Goal: Transaction & Acquisition: Book appointment/travel/reservation

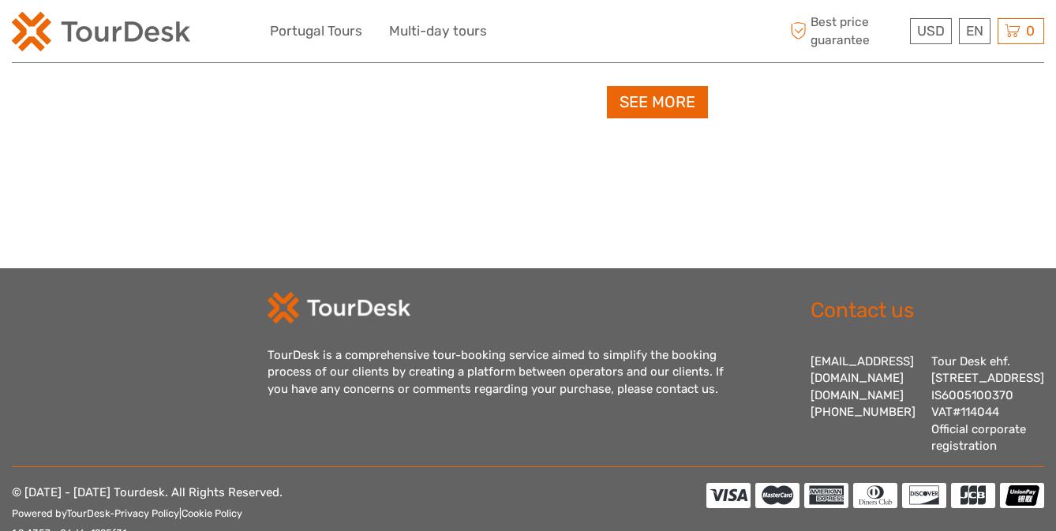
scroll to position [1658, 0]
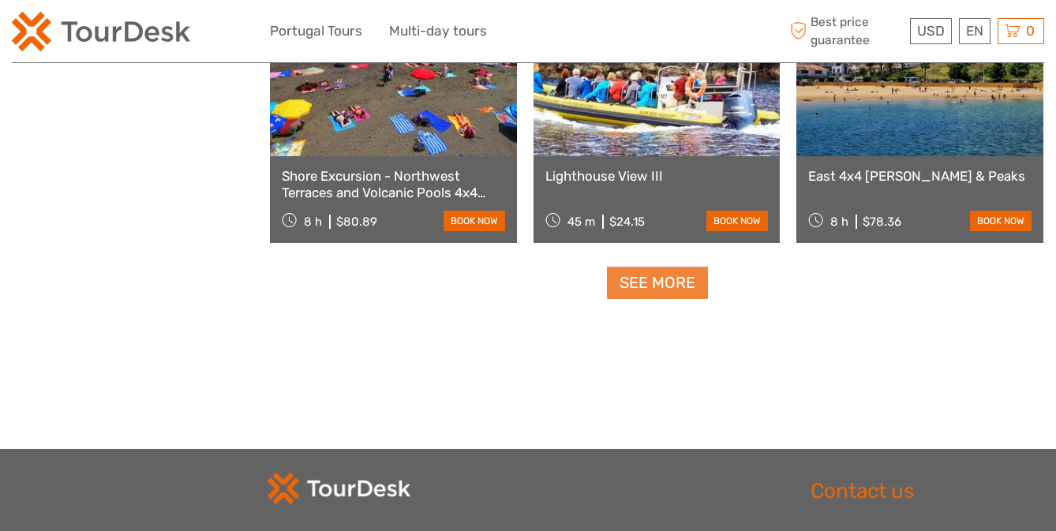
click at [686, 278] on link "See more" at bounding box center [657, 283] width 101 height 32
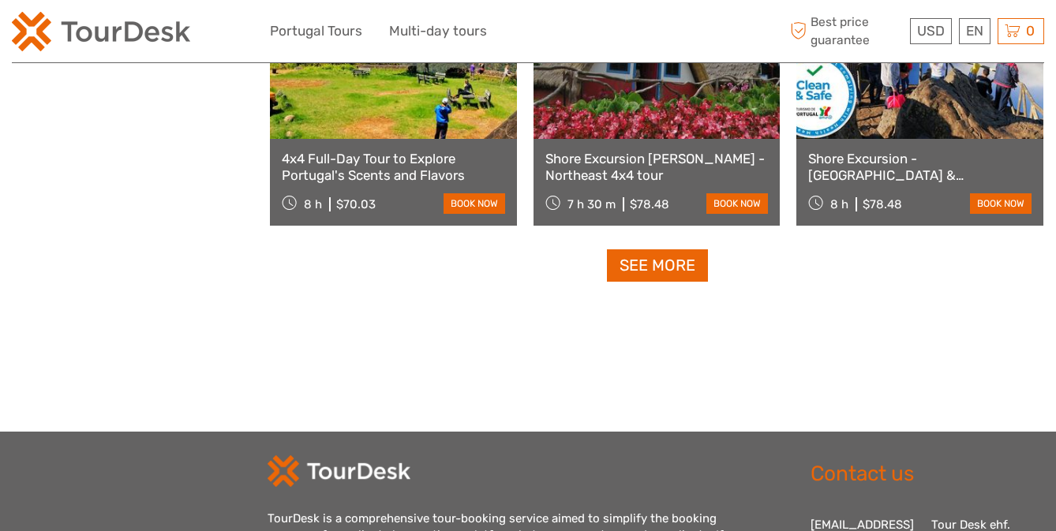
scroll to position [3324, 0]
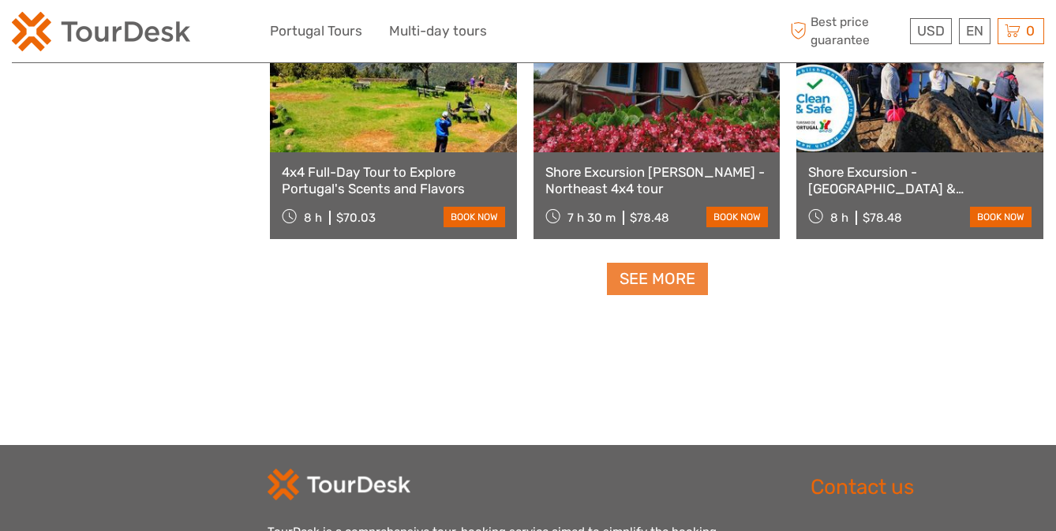
click at [644, 276] on link "See more" at bounding box center [657, 279] width 101 height 32
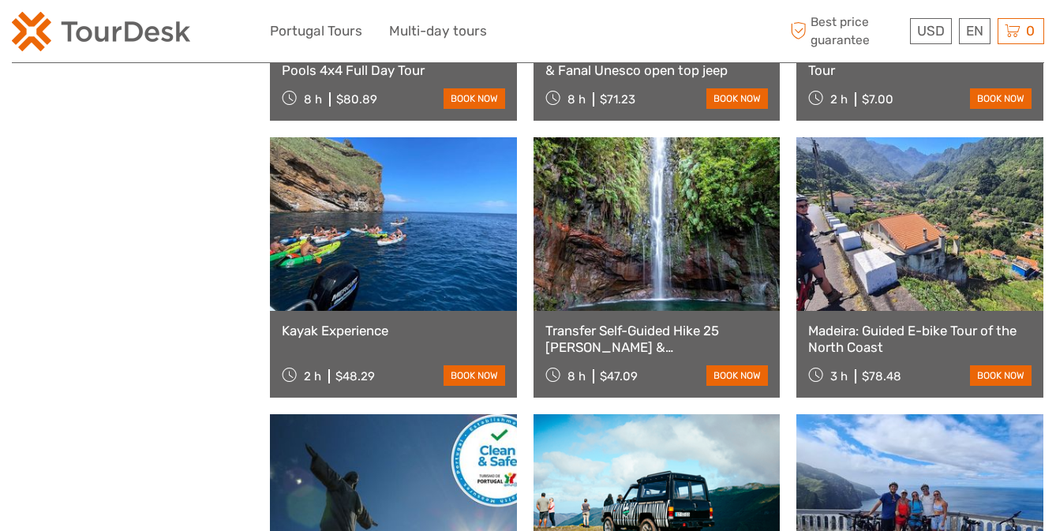
scroll to position [4228, 0]
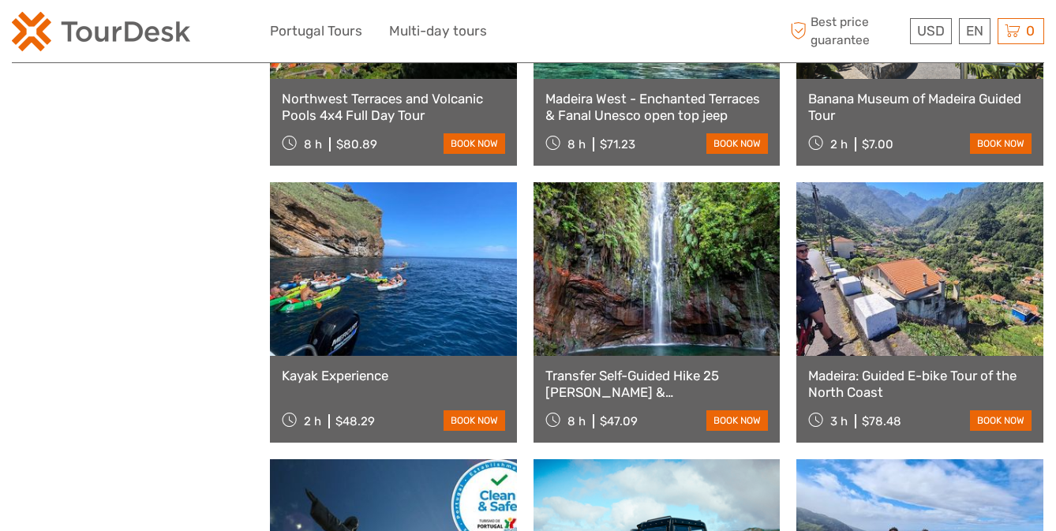
click at [721, 302] on link at bounding box center [657, 269] width 247 height 174
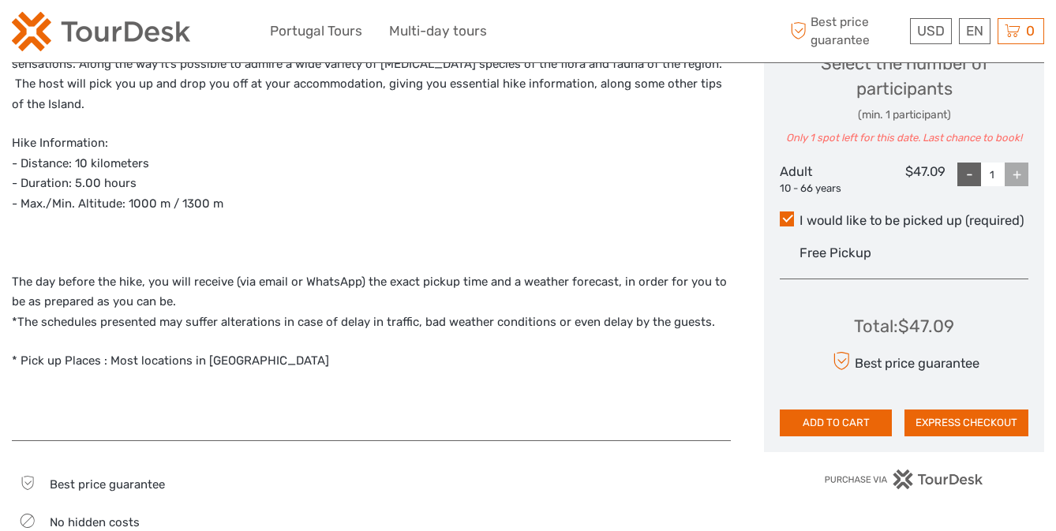
scroll to position [710, 0]
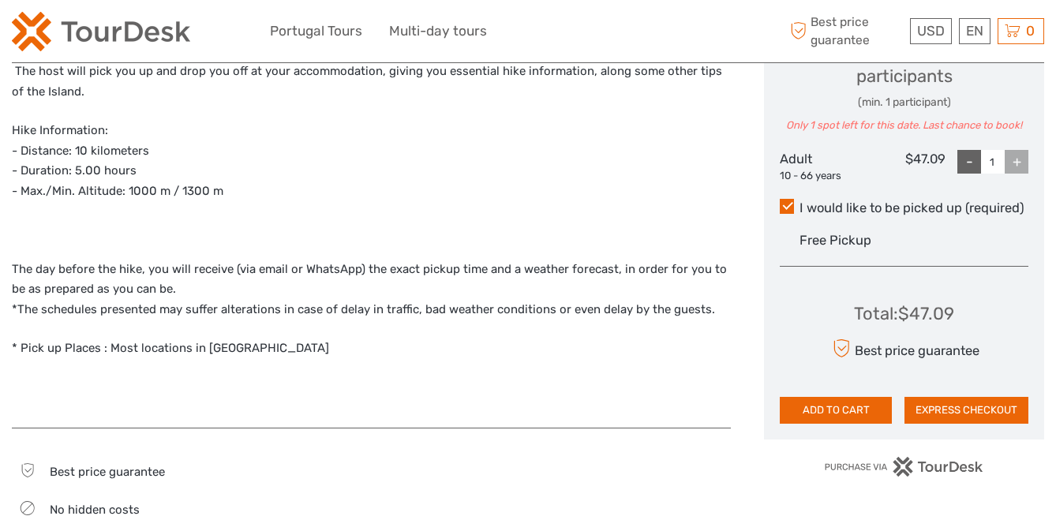
click at [1021, 157] on div "+" at bounding box center [1017, 162] width 24 height 24
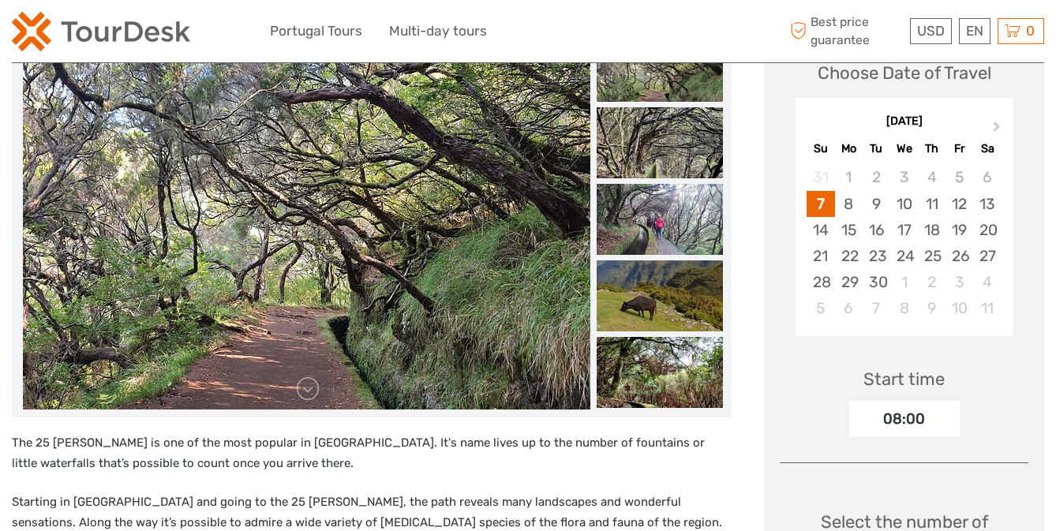
scroll to position [237, 0]
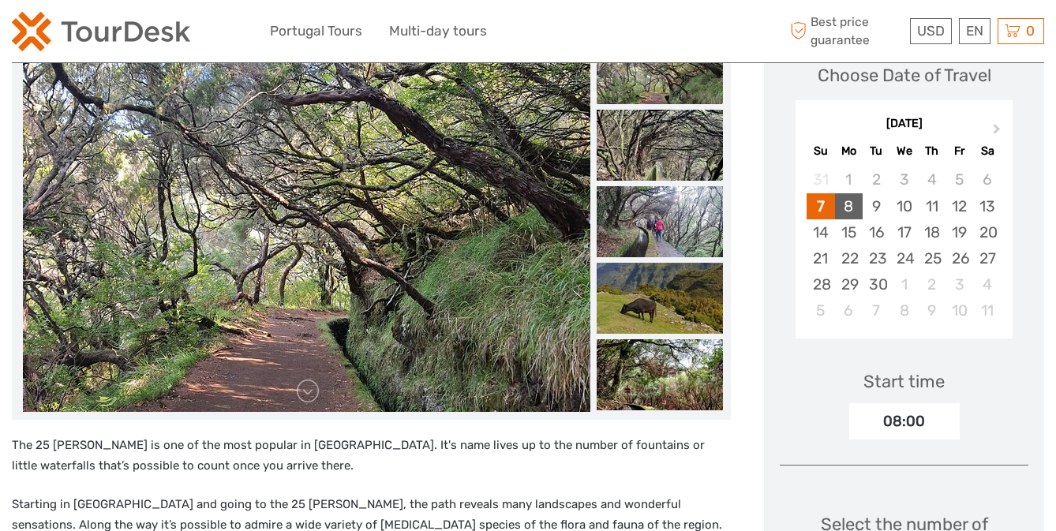
click at [849, 212] on div "8" at bounding box center [849, 206] width 28 height 26
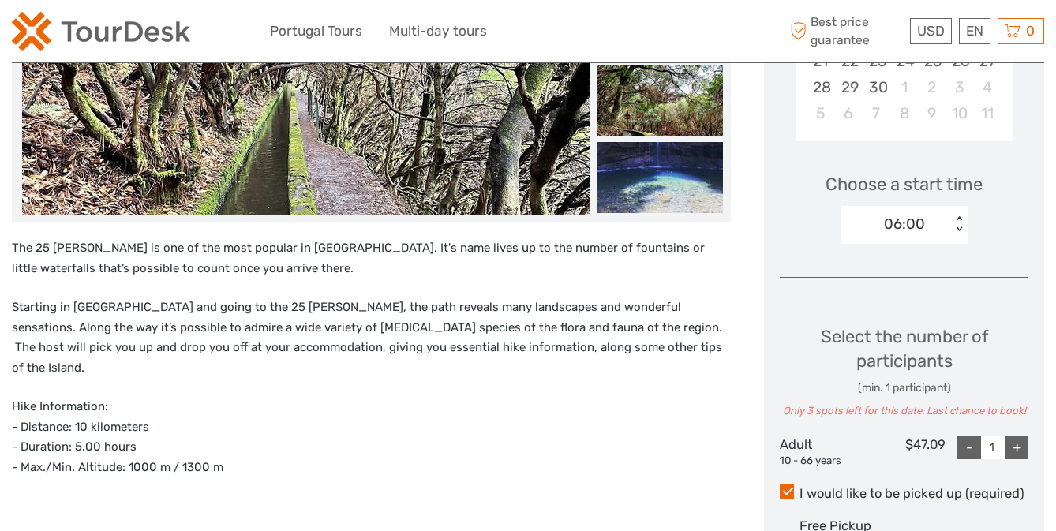
scroll to position [474, 0]
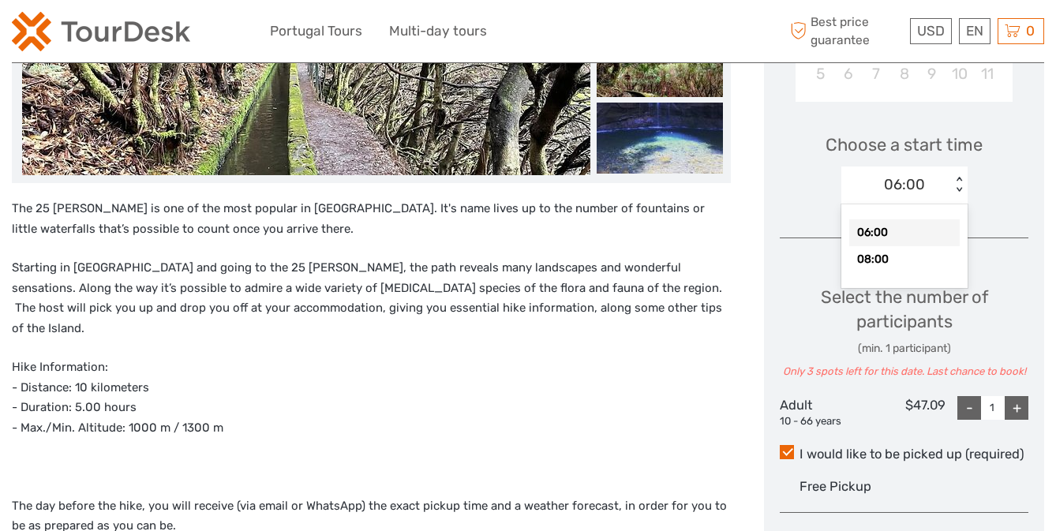
click at [961, 184] on div "< >" at bounding box center [958, 185] width 13 height 17
click at [979, 181] on div "Choose a start time option 06:00 selected, 1 of 2. 2 results available. Use Up …" at bounding box center [904, 161] width 249 height 101
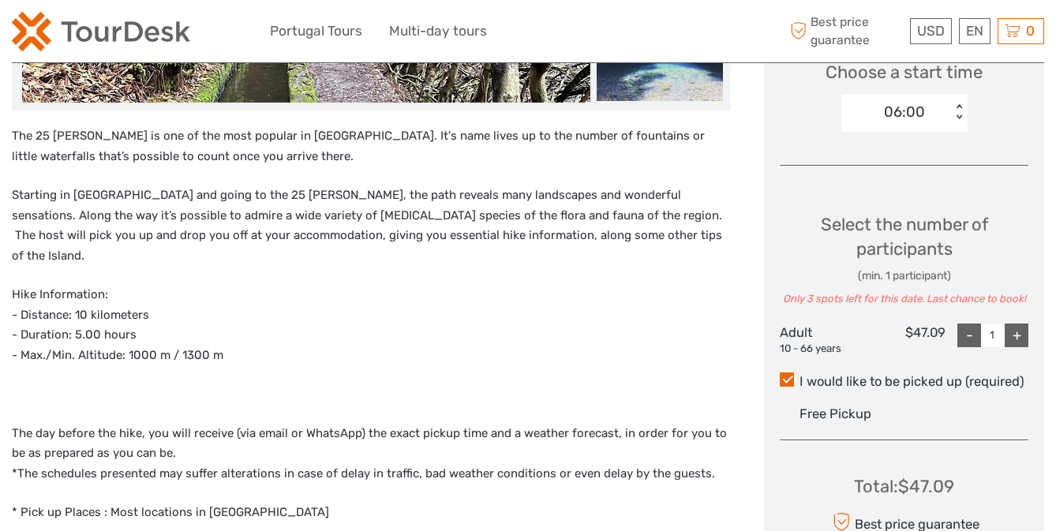
scroll to position [553, 0]
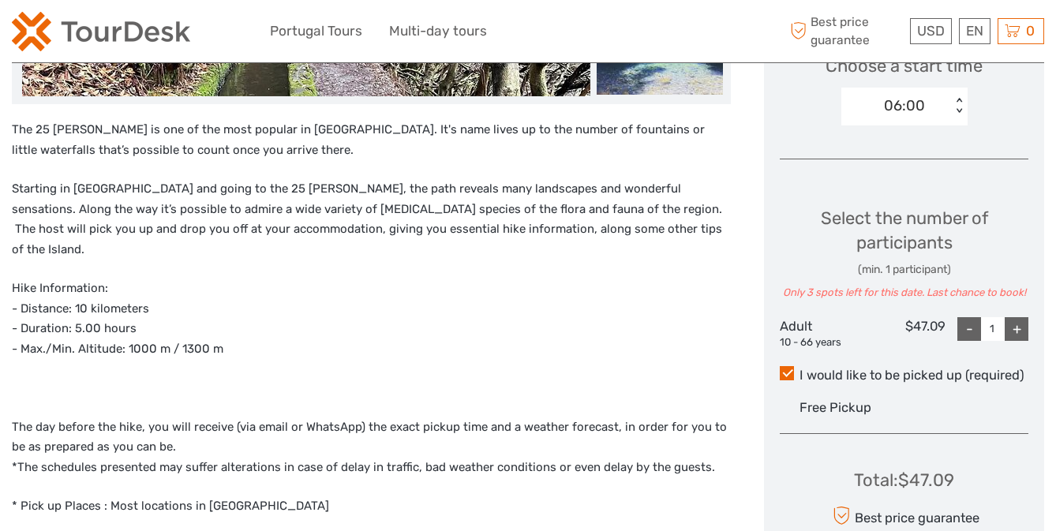
click at [1022, 331] on div "+" at bounding box center [1017, 329] width 24 height 24
click at [963, 330] on div "-" at bounding box center [969, 329] width 24 height 24
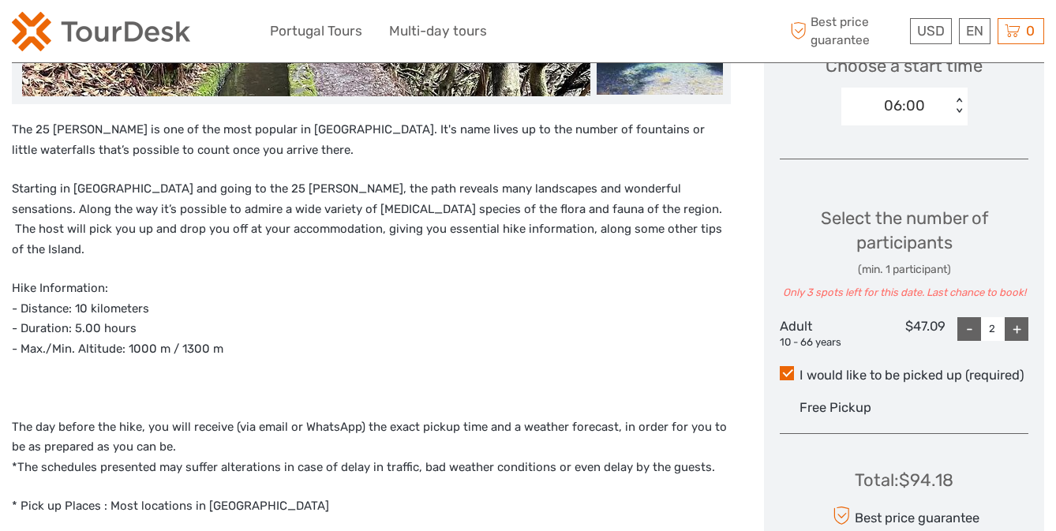
click at [963, 330] on div "-" at bounding box center [969, 329] width 24 height 24
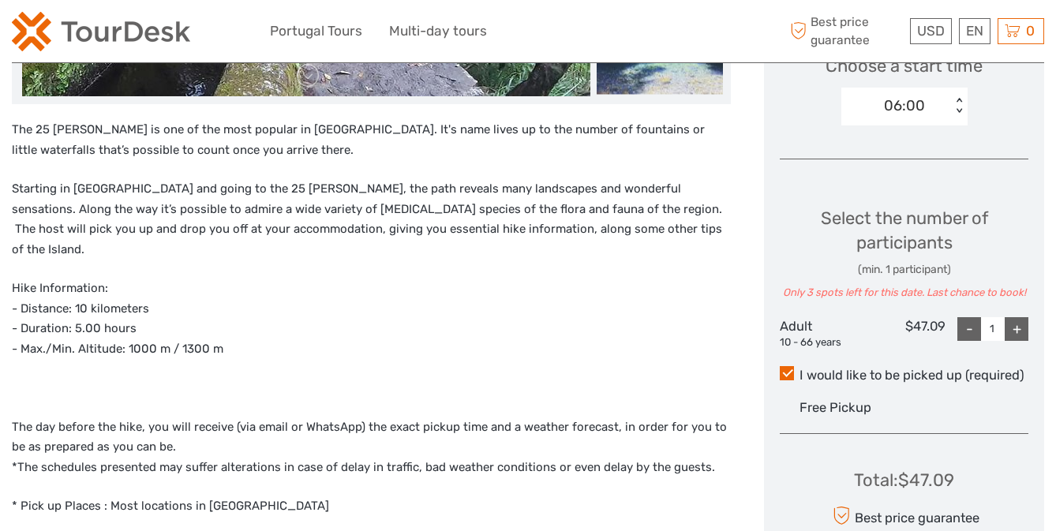
click at [963, 330] on div "-" at bounding box center [969, 329] width 24 height 24
type input "0"
click at [777, 241] on div "Choose Date of Travel Next Month September 2025 Su Mo Tu We Th Fr Sa 31 1 2 3 4…" at bounding box center [904, 164] width 280 height 909
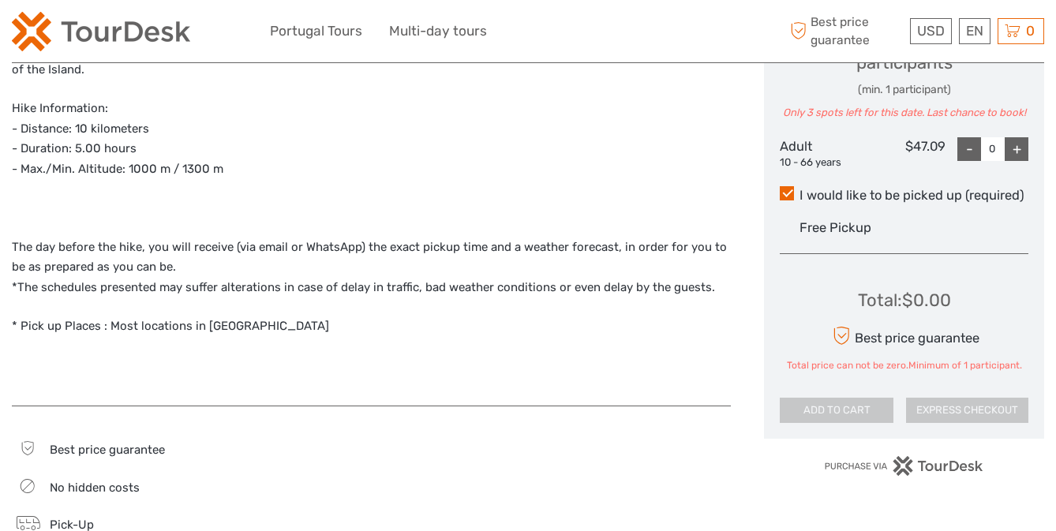
scroll to position [666, 0]
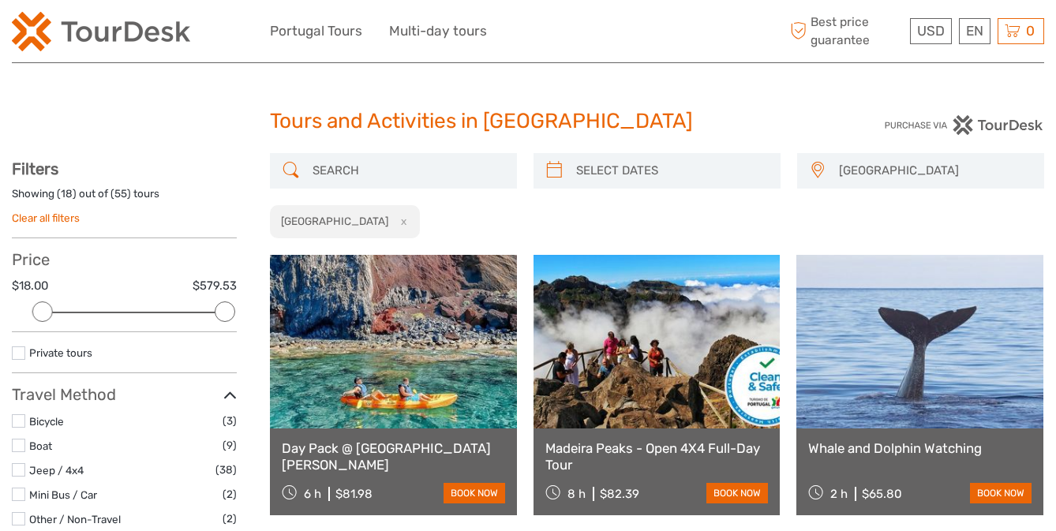
click at [413, 365] on link at bounding box center [393, 342] width 247 height 174
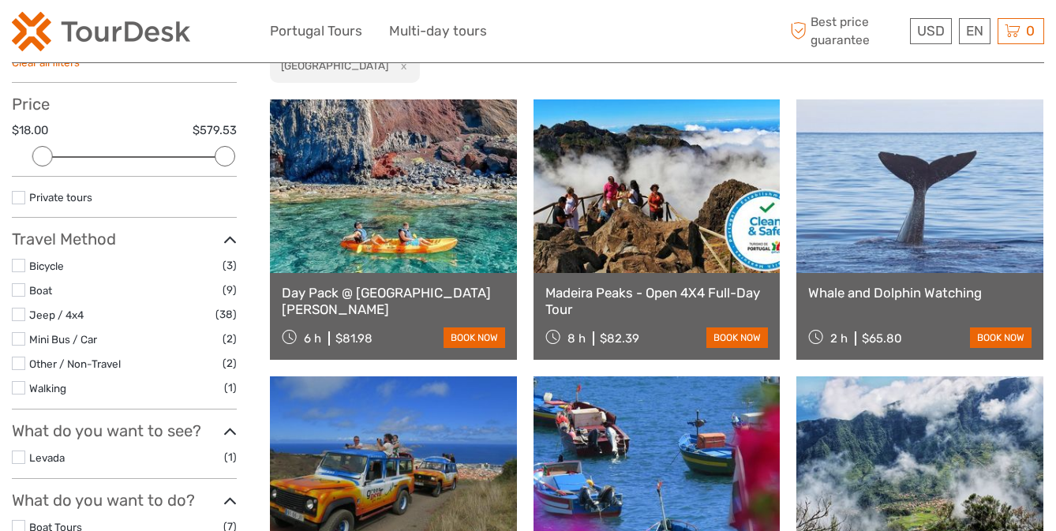
scroll to position [158, 0]
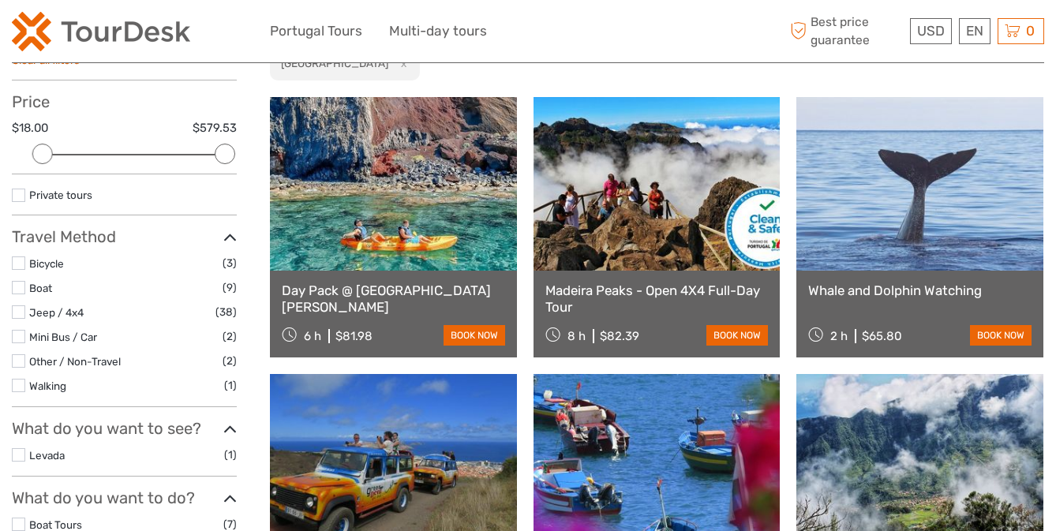
click at [635, 258] on link at bounding box center [657, 184] width 247 height 174
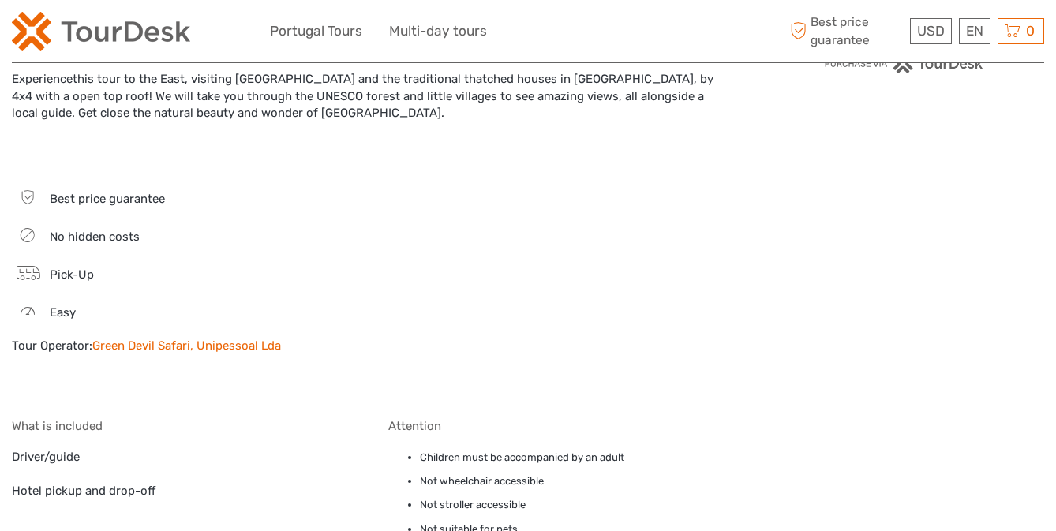
scroll to position [320, 0]
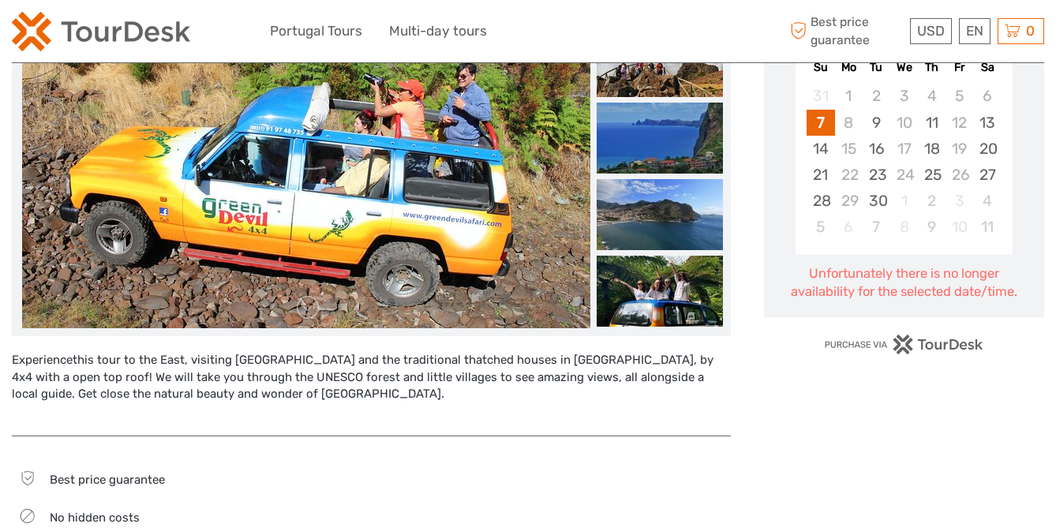
click at [134, 39] on img at bounding box center [101, 31] width 178 height 39
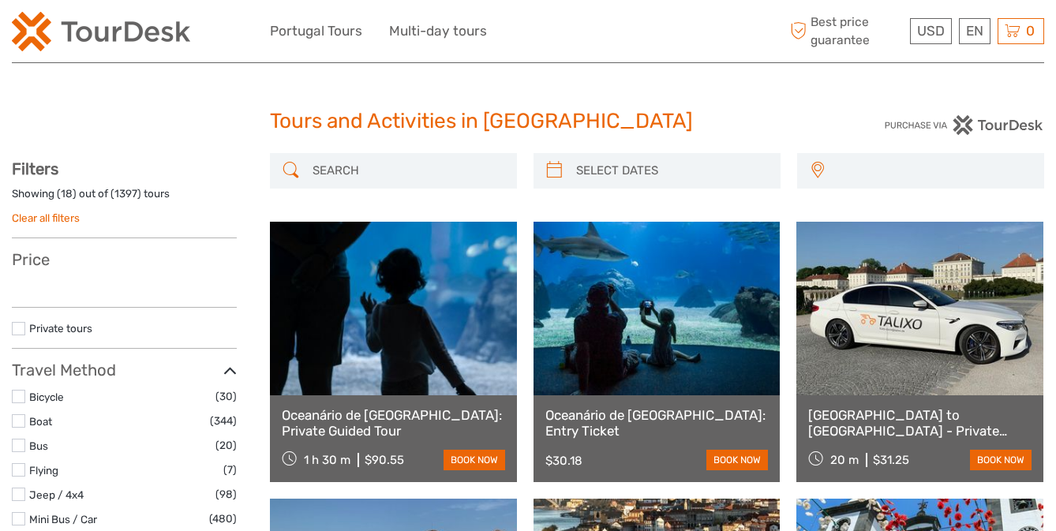
select select
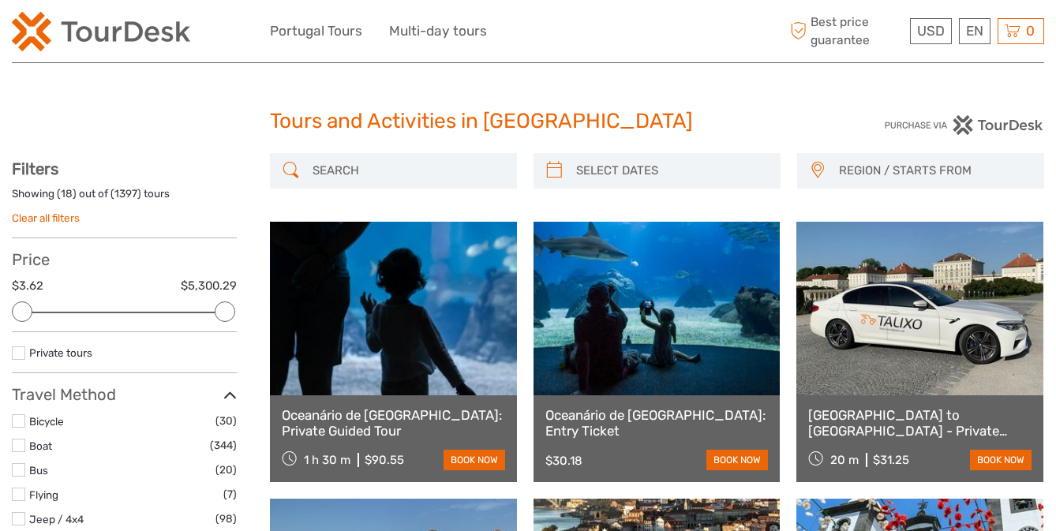
click at [434, 284] on link at bounding box center [393, 309] width 247 height 174
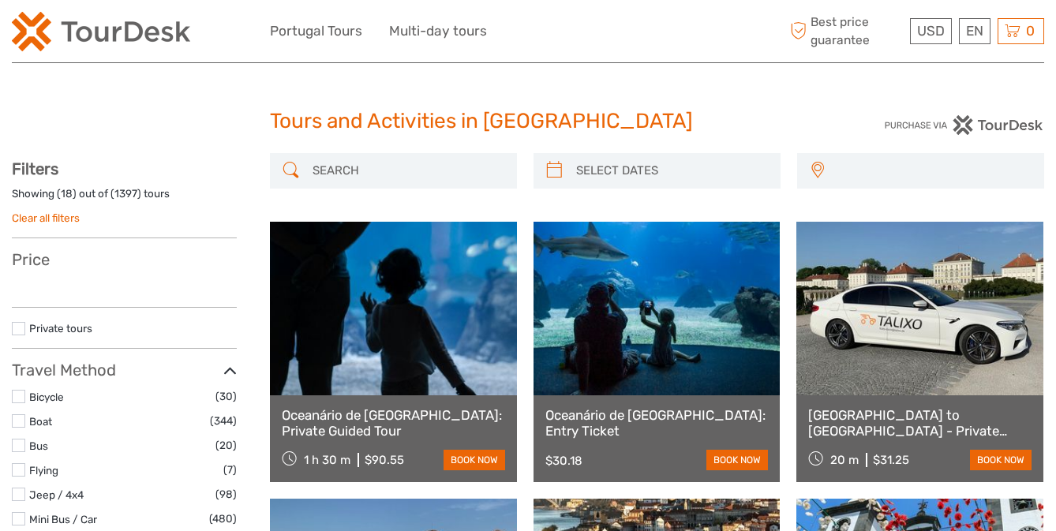
select select
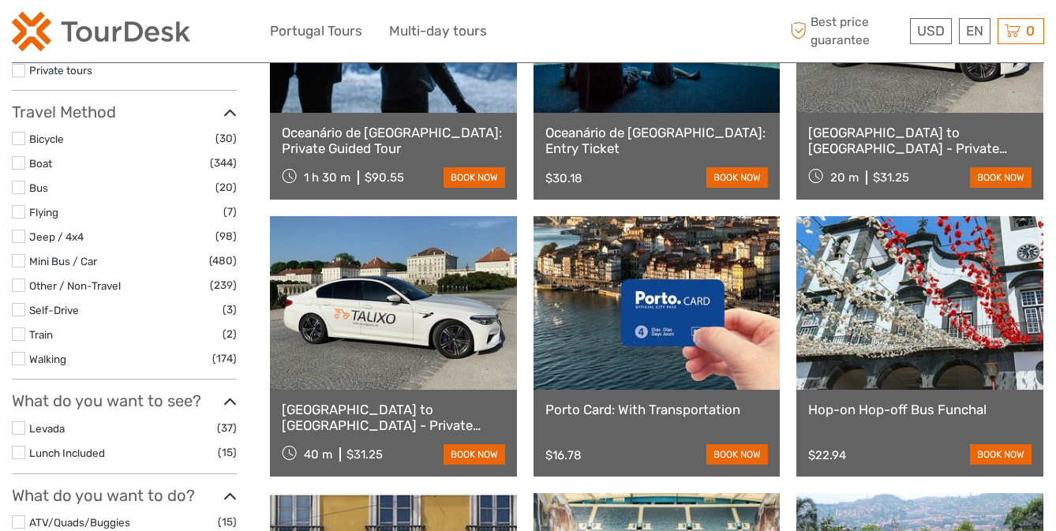
scroll to position [316, 0]
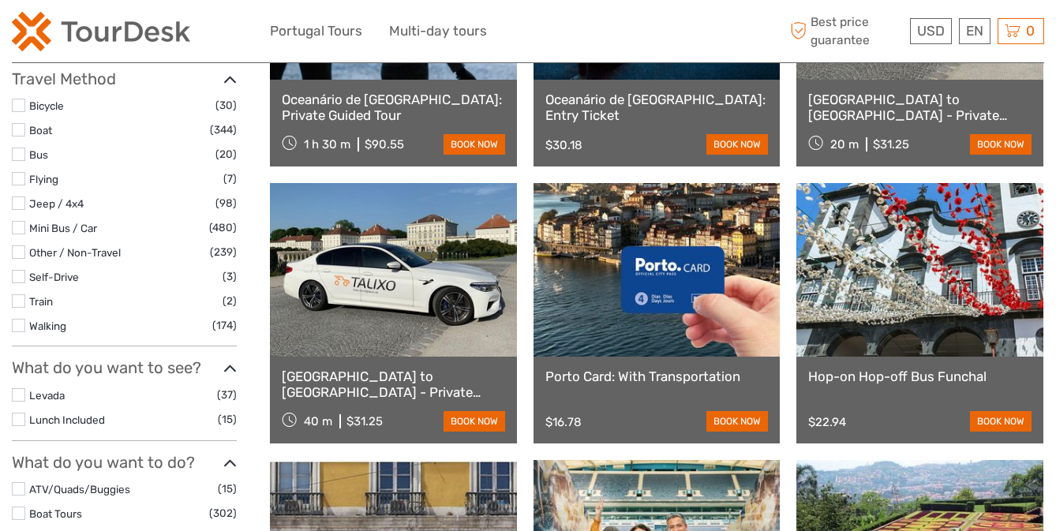
click at [863, 99] on link "Lisbon Airport to Lisbon City Centre - Private Transfer" at bounding box center [919, 108] width 223 height 32
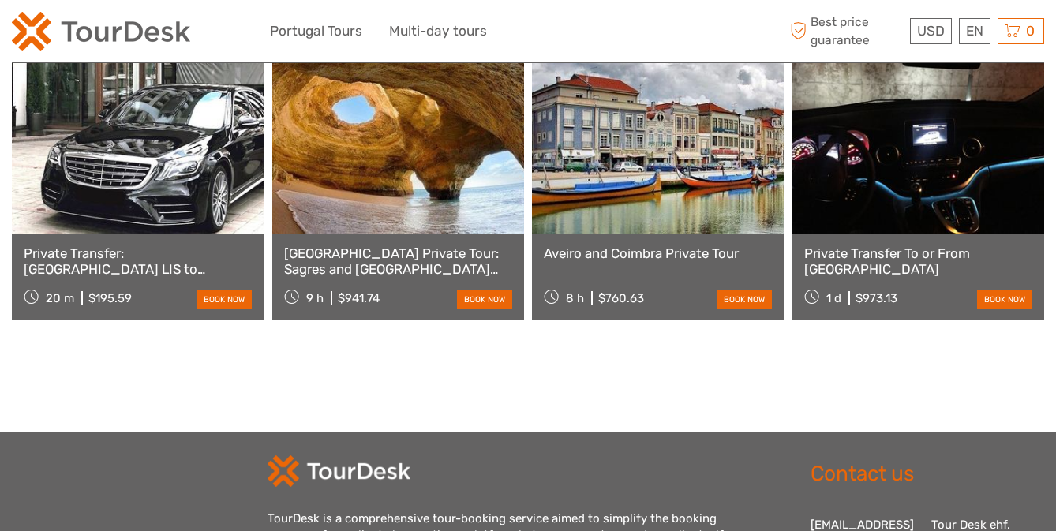
scroll to position [1263, 0]
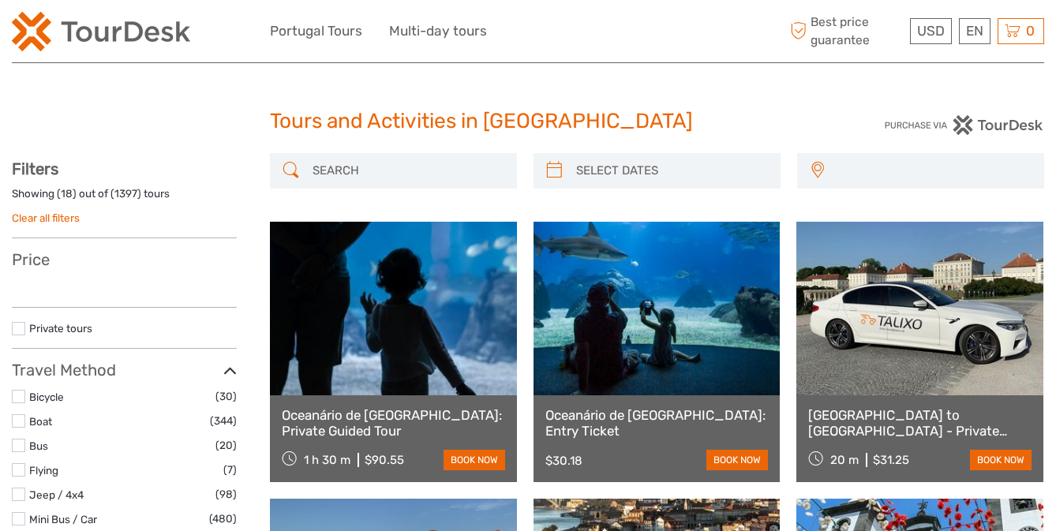
select select
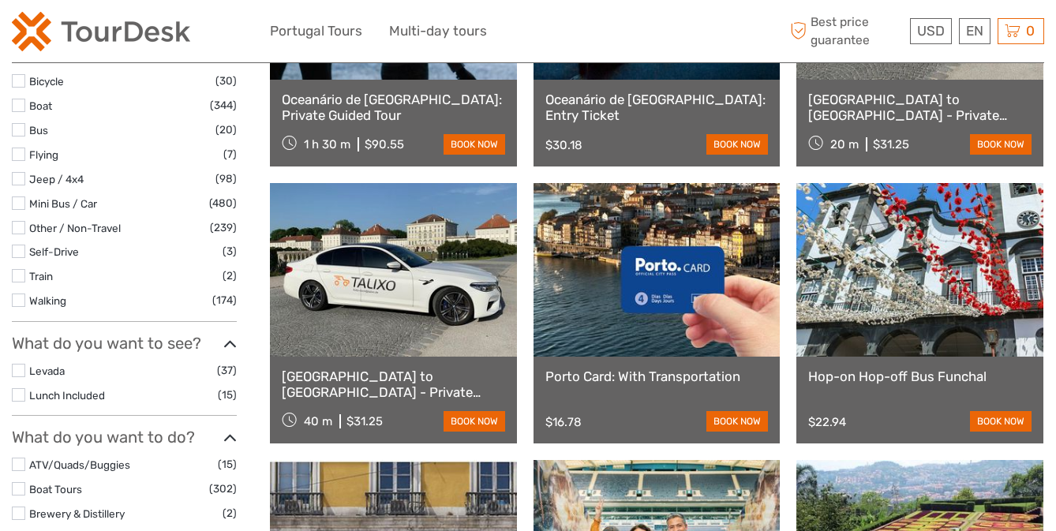
select select
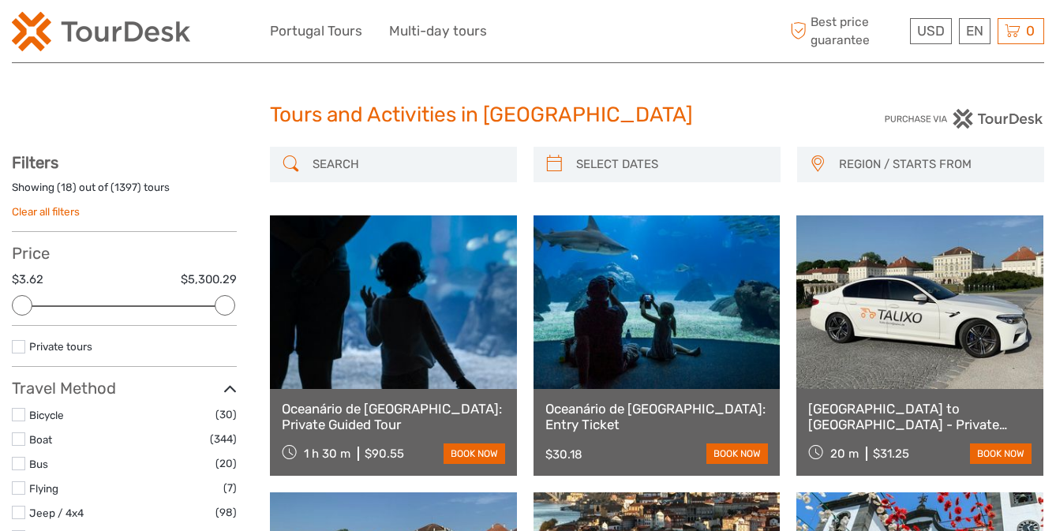
scroll to position [0, 0]
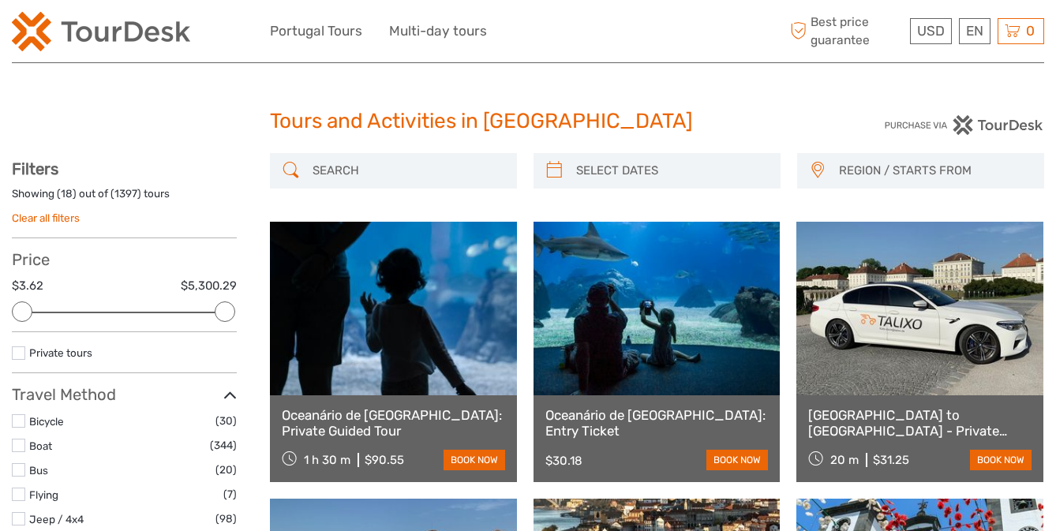
click at [133, 37] on img at bounding box center [101, 31] width 178 height 39
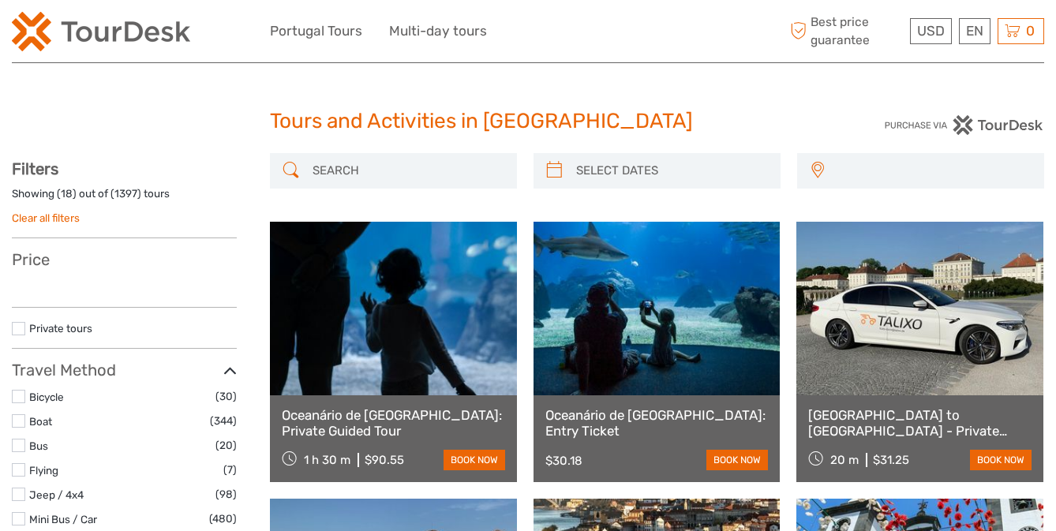
select select
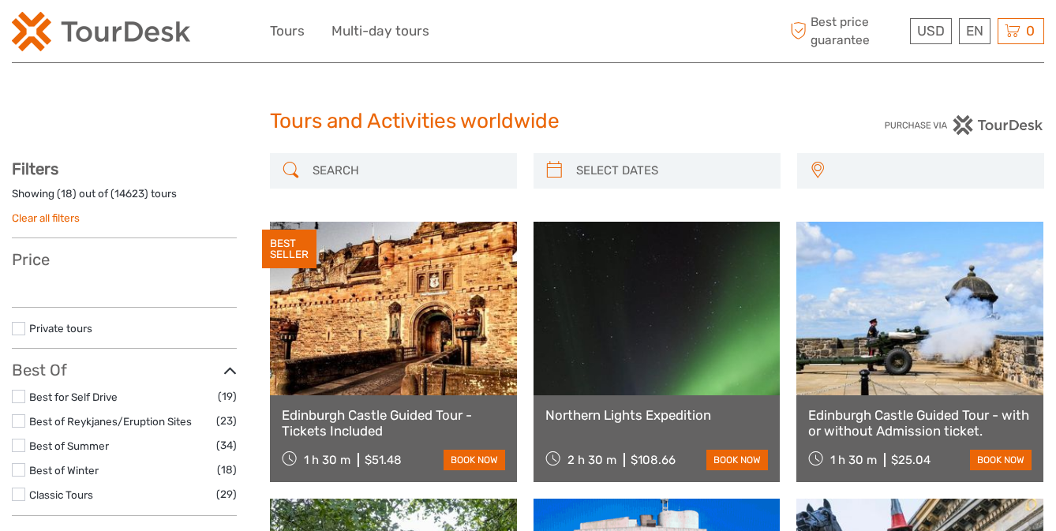
select select
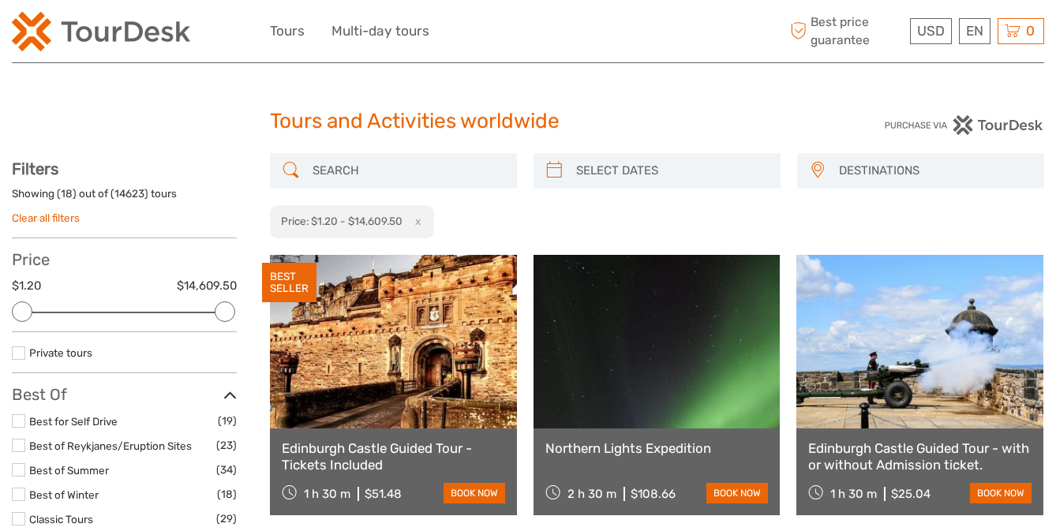
click at [417, 369] on link at bounding box center [393, 342] width 247 height 174
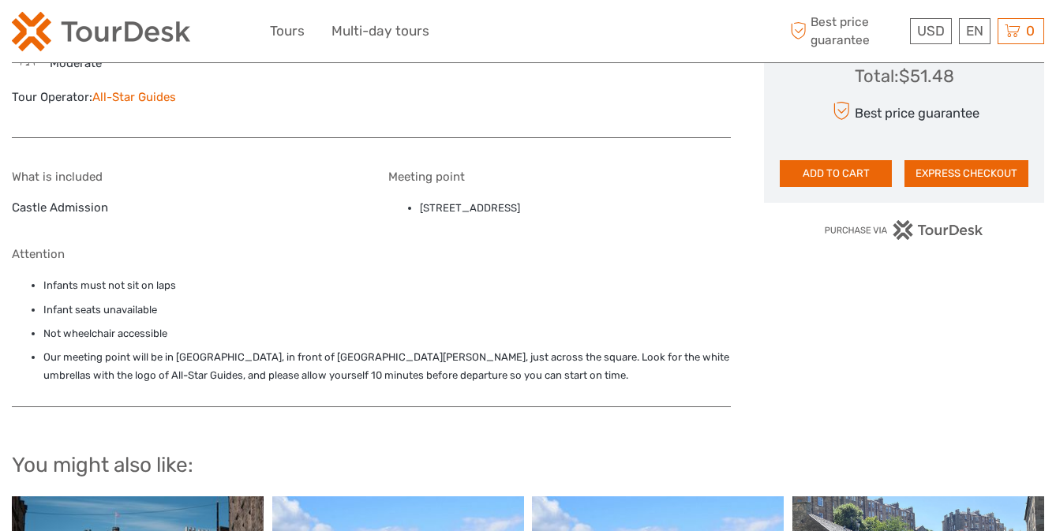
scroll to position [1026, 0]
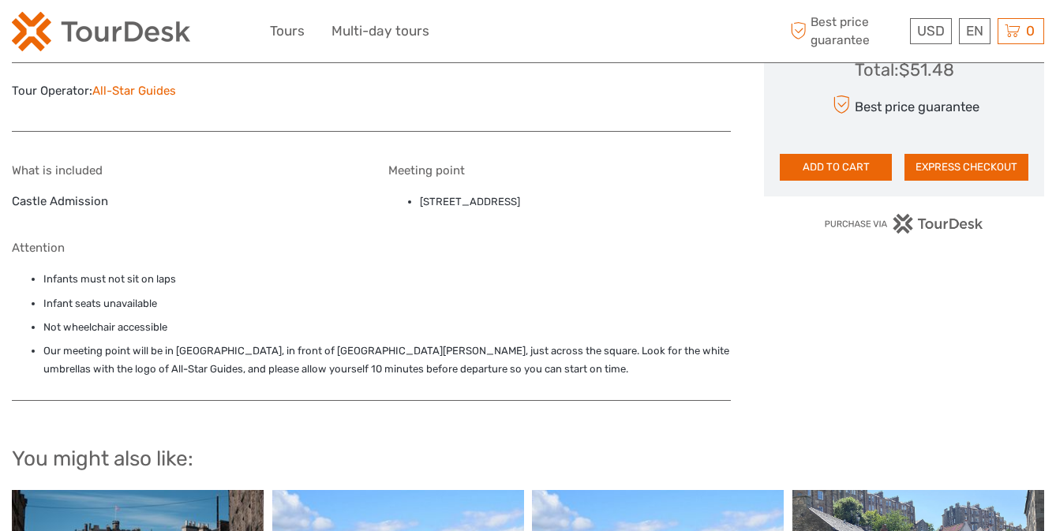
click at [154, 92] on link "All-Star Guides" at bounding box center [134, 91] width 84 height 14
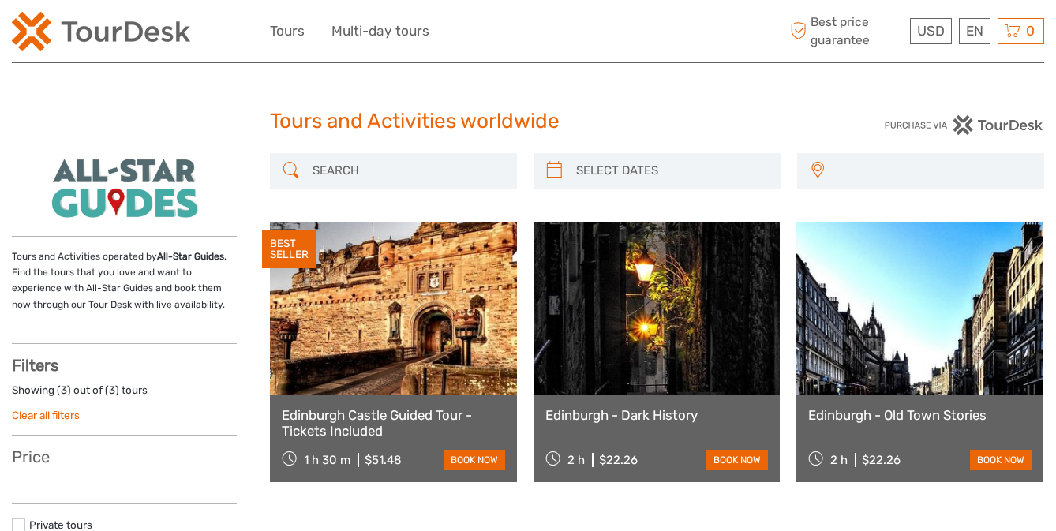
select select
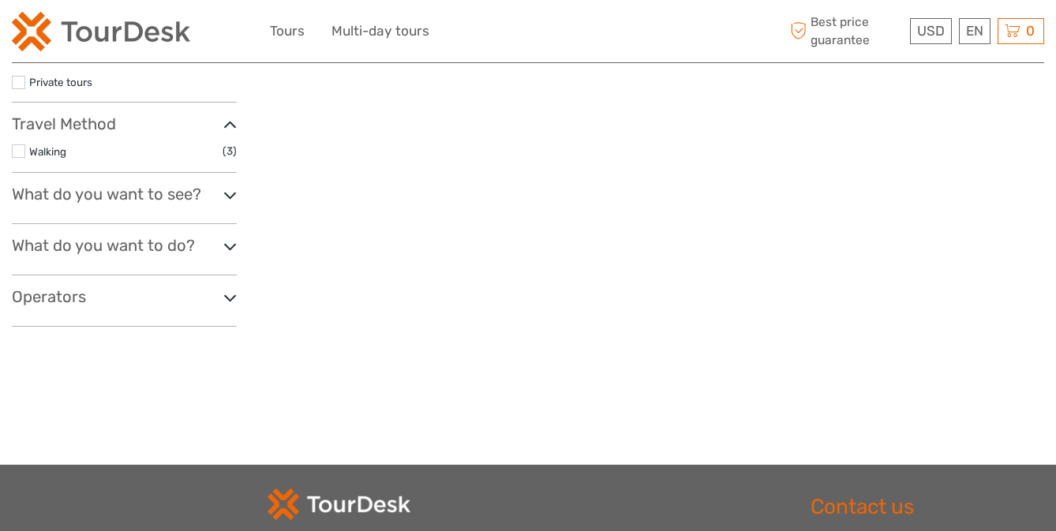
scroll to position [474, 0]
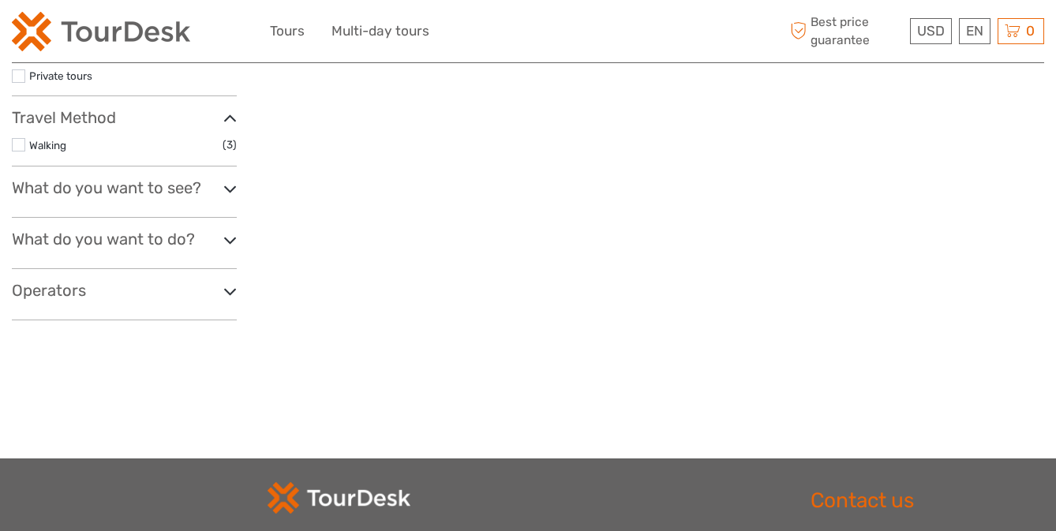
click at [76, 20] on img at bounding box center [101, 31] width 178 height 39
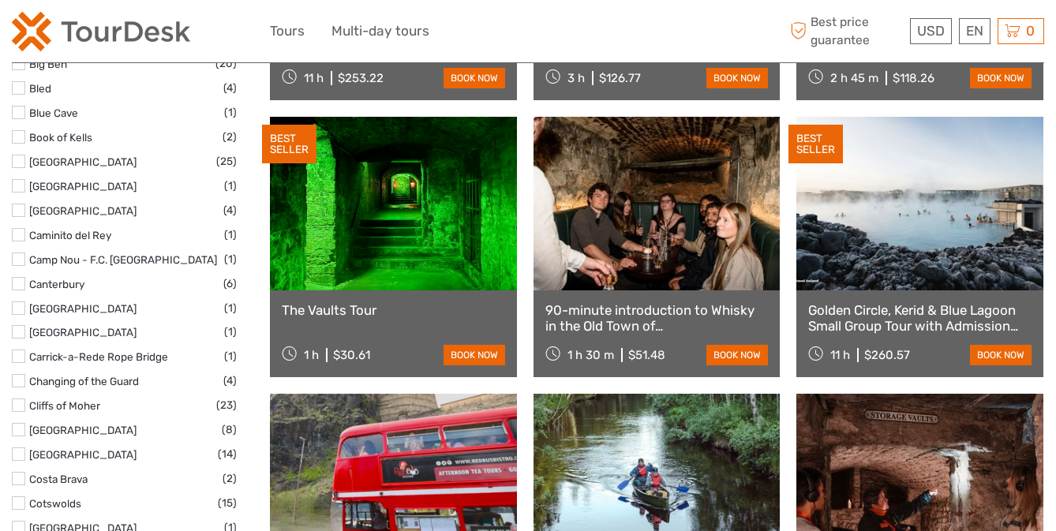
scroll to position [972, 0]
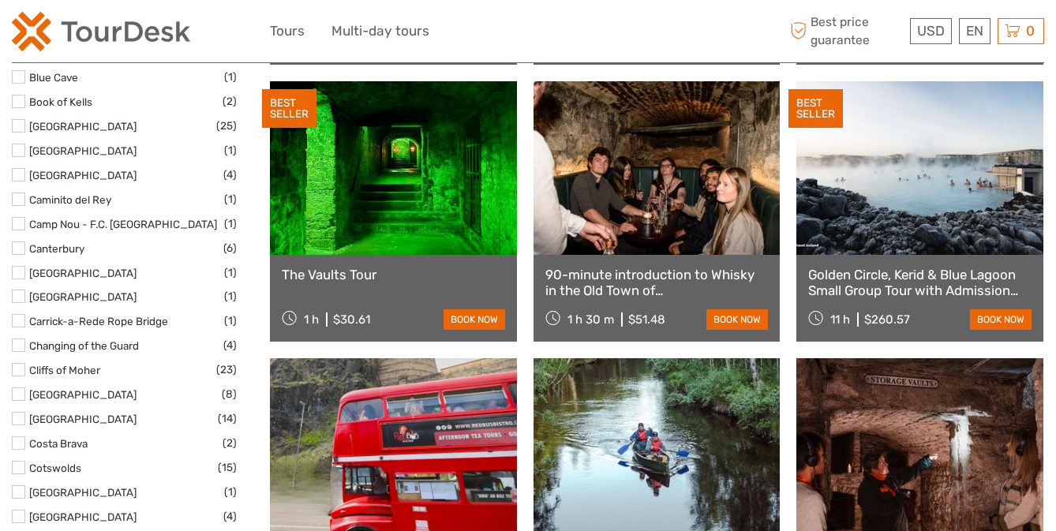
select select
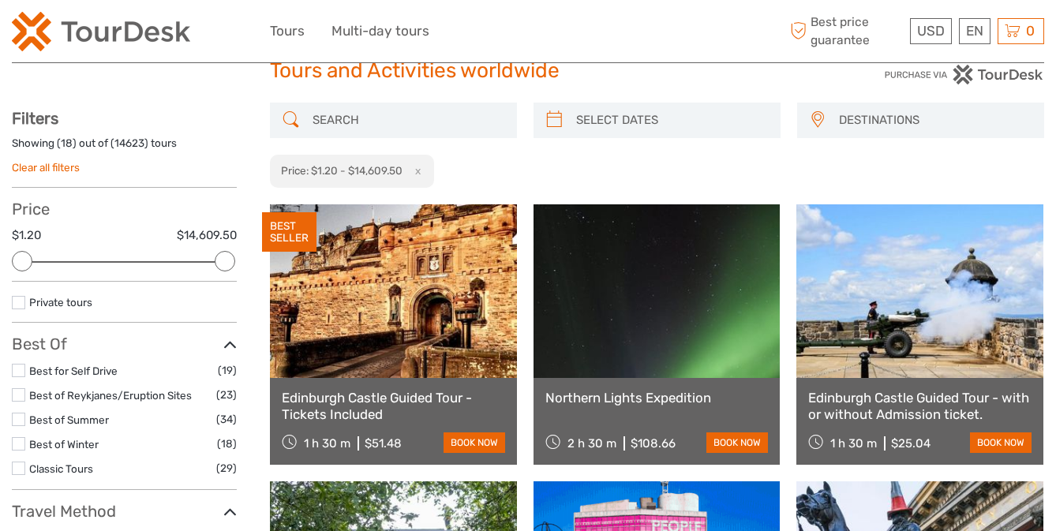
scroll to position [0, 0]
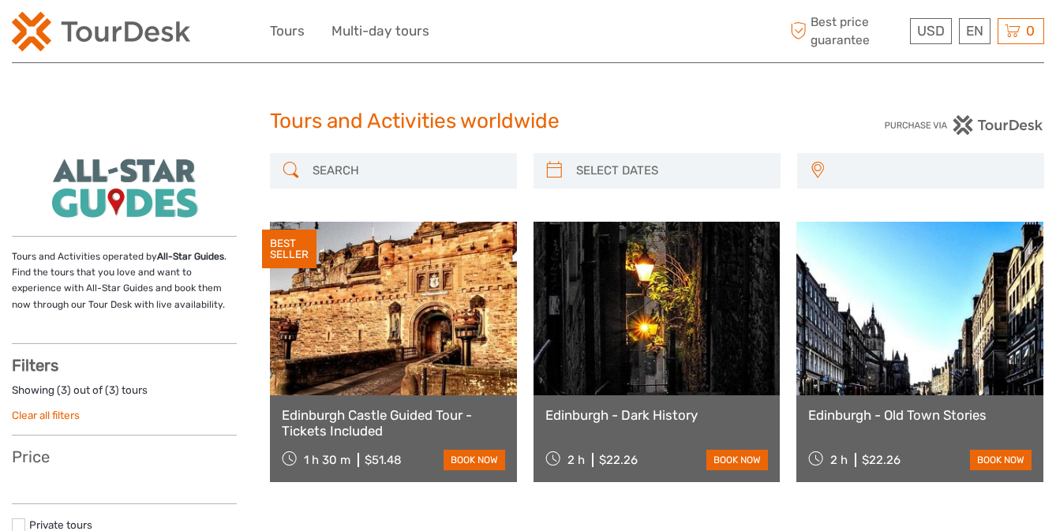
select select
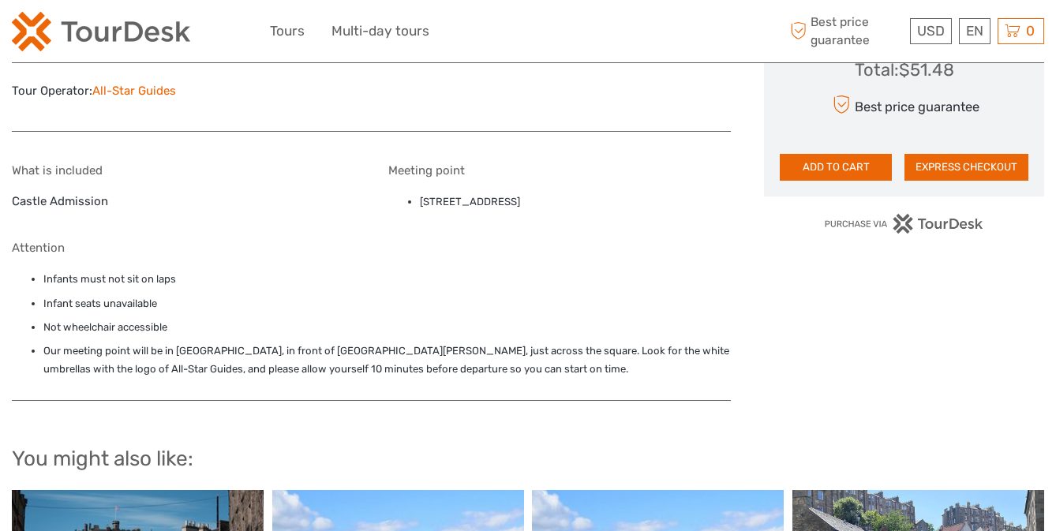
scroll to position [983, 0]
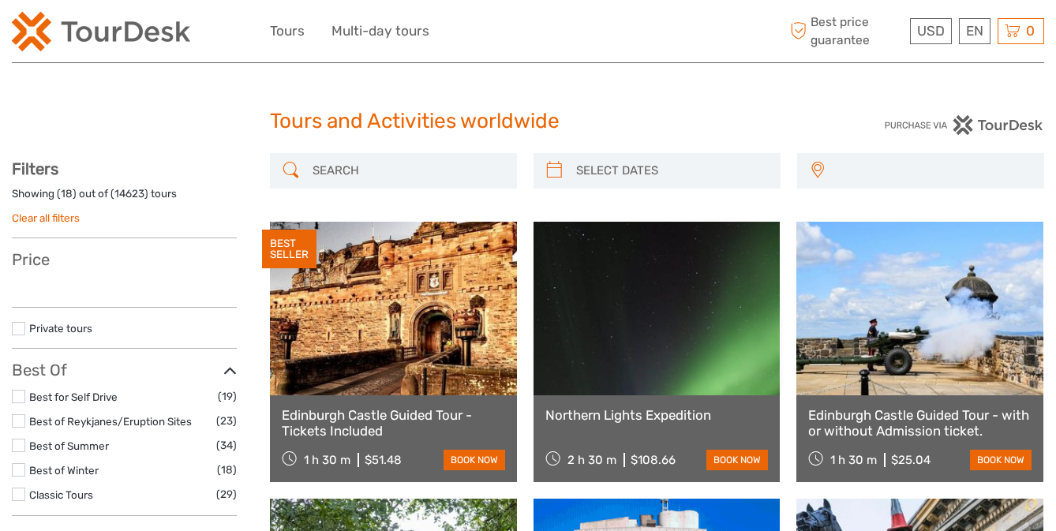
select select
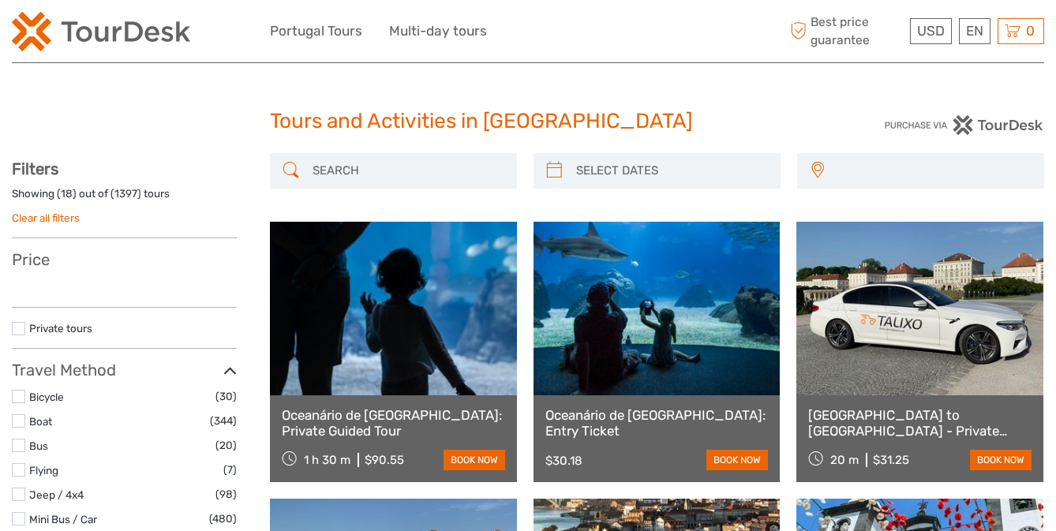
select select
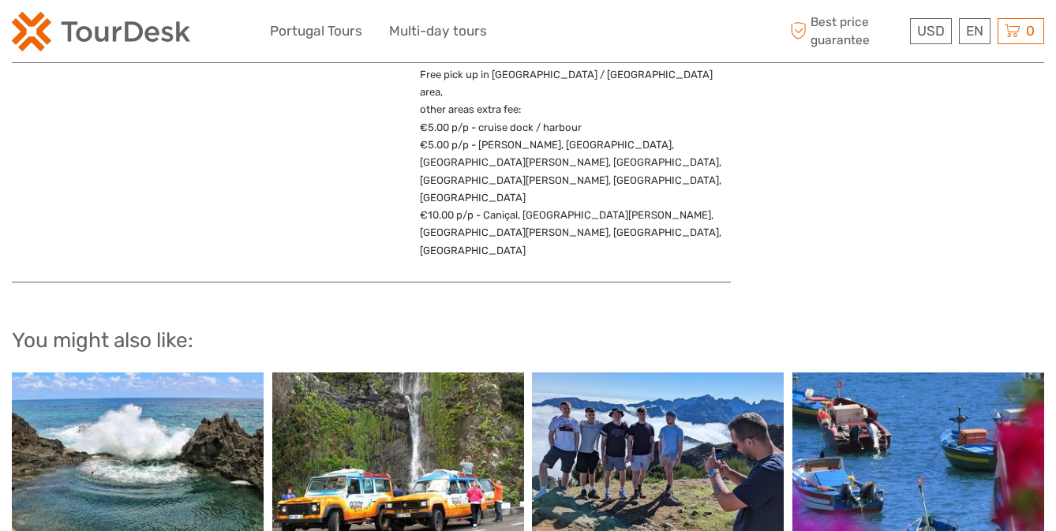
scroll to position [1347, 0]
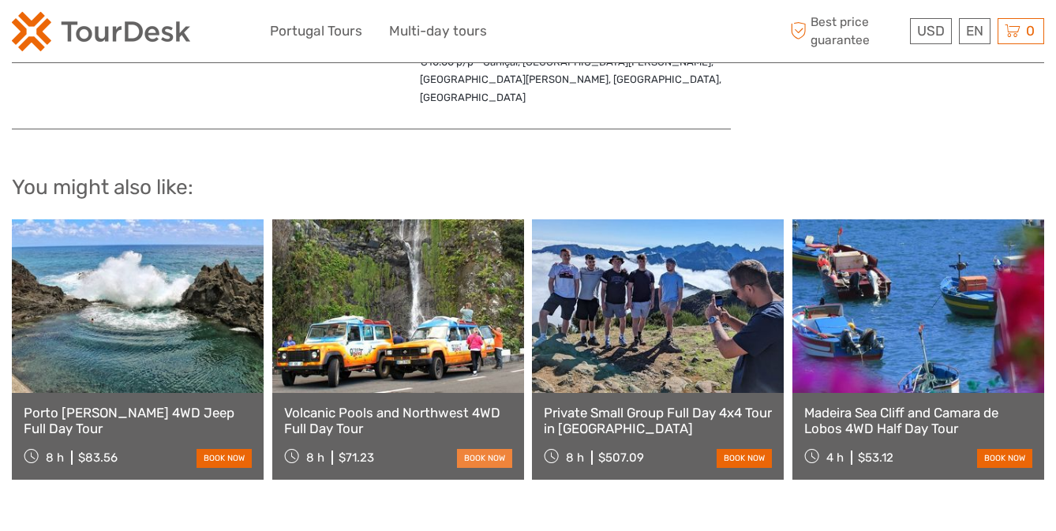
click at [480, 449] on link "book now" at bounding box center [484, 458] width 55 height 18
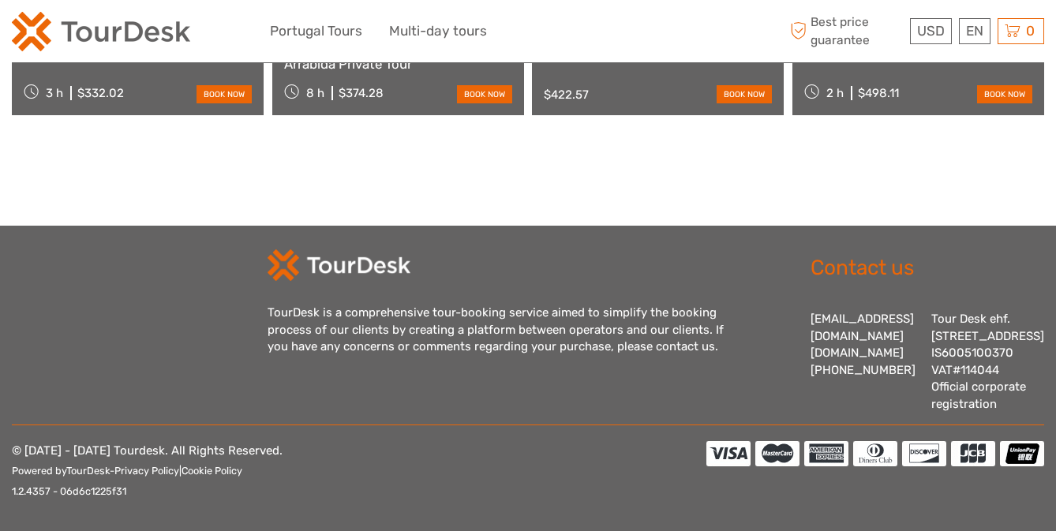
scroll to position [1539, 0]
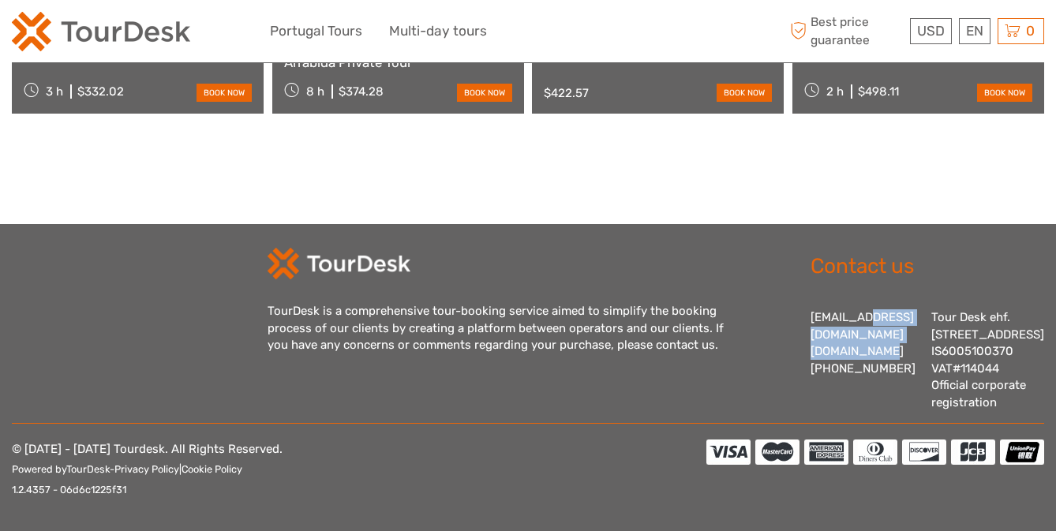
drag, startPoint x: 904, startPoint y: 313, endPoint x: 815, endPoint y: 296, distance: 90.9
click at [815, 296] on div "Contact us info@tourdesk.io tourdesk.com +44 113 467 6430 Tour Desk ehf. Lækjar…" at bounding box center [910, 329] width 267 height 163
copy div "info@tourdesk.io tourdesk.com"
